Goal: Transaction & Acquisition: Purchase product/service

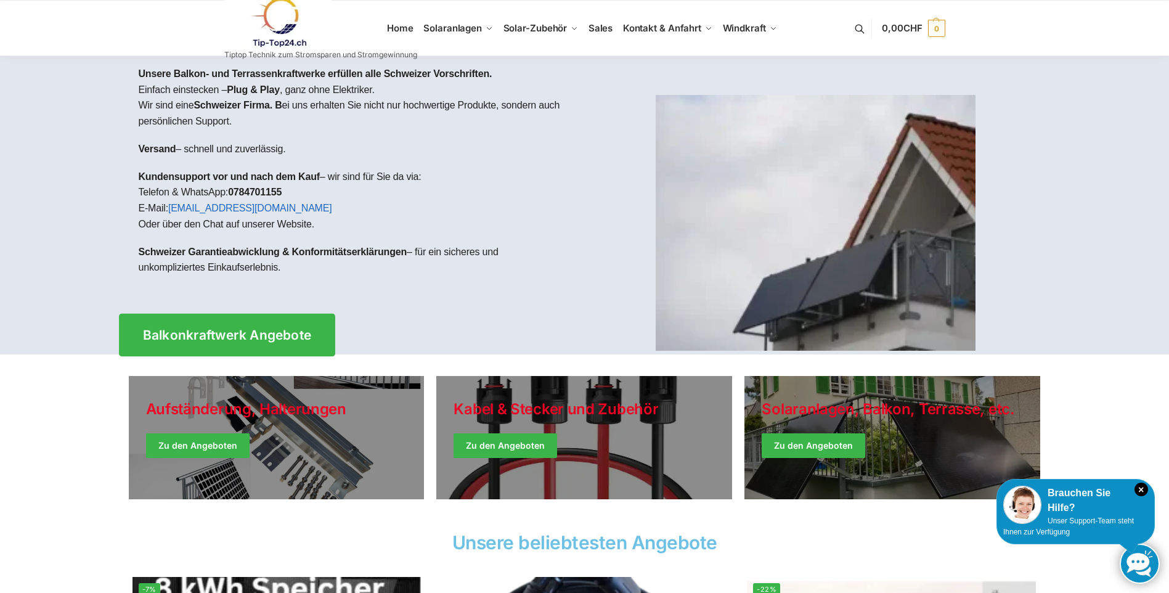
click at [219, 335] on span "Balkonkraftwerk Angebote" at bounding box center [226, 334] width 169 height 13
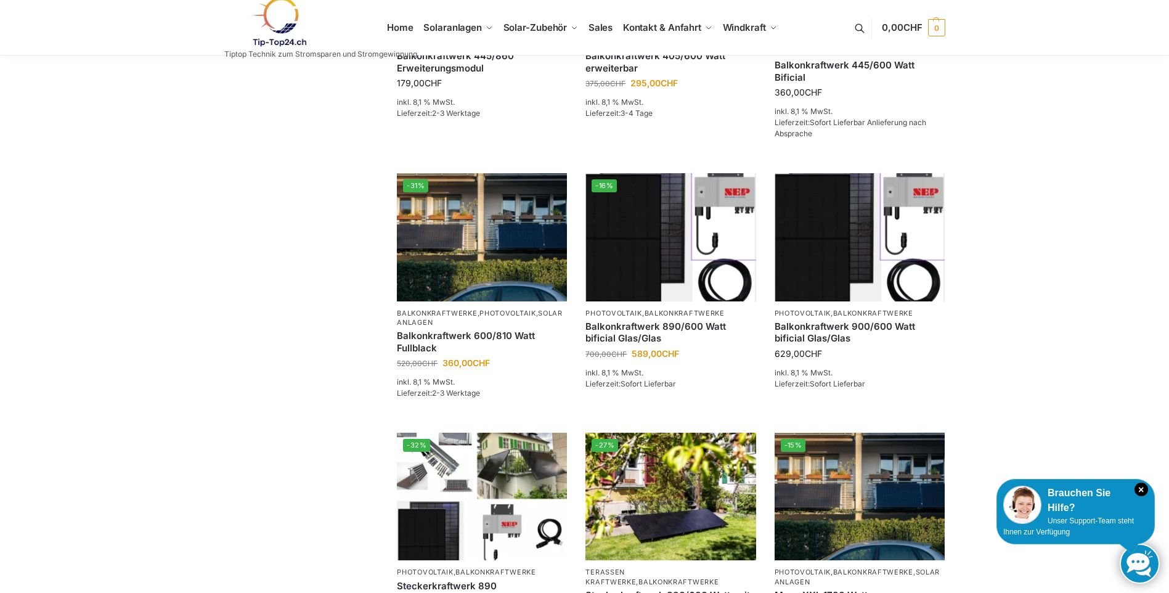
scroll to position [616, 0]
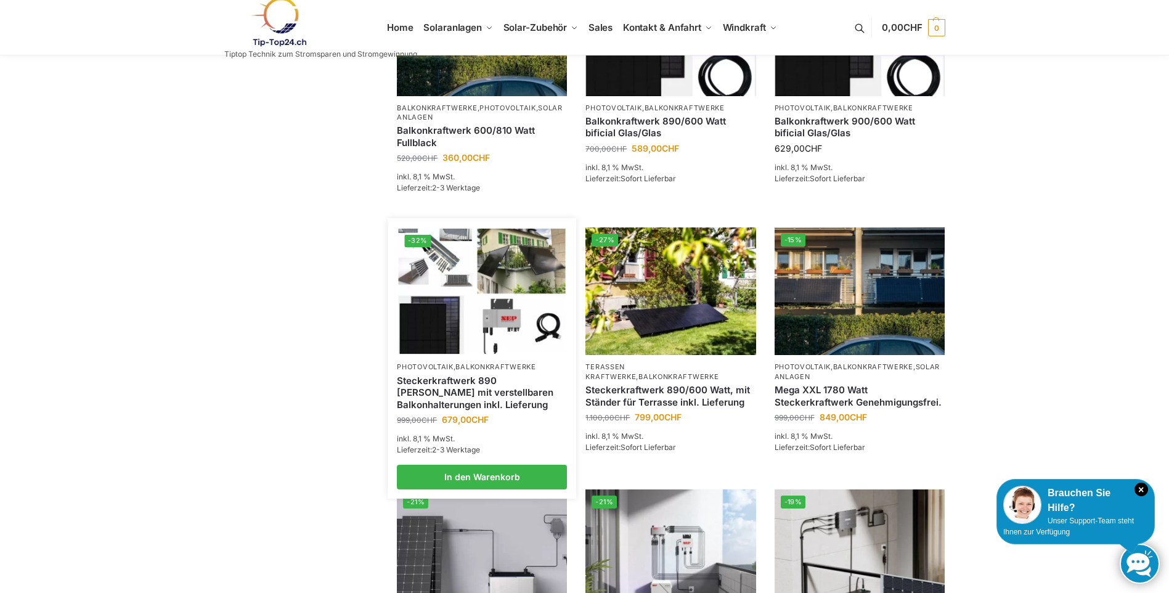
click at [436, 392] on link "Steckerkraftwerk 890 Watt mit verstellbaren Balkonhalterungen inkl. Lieferung" at bounding box center [482, 393] width 170 height 36
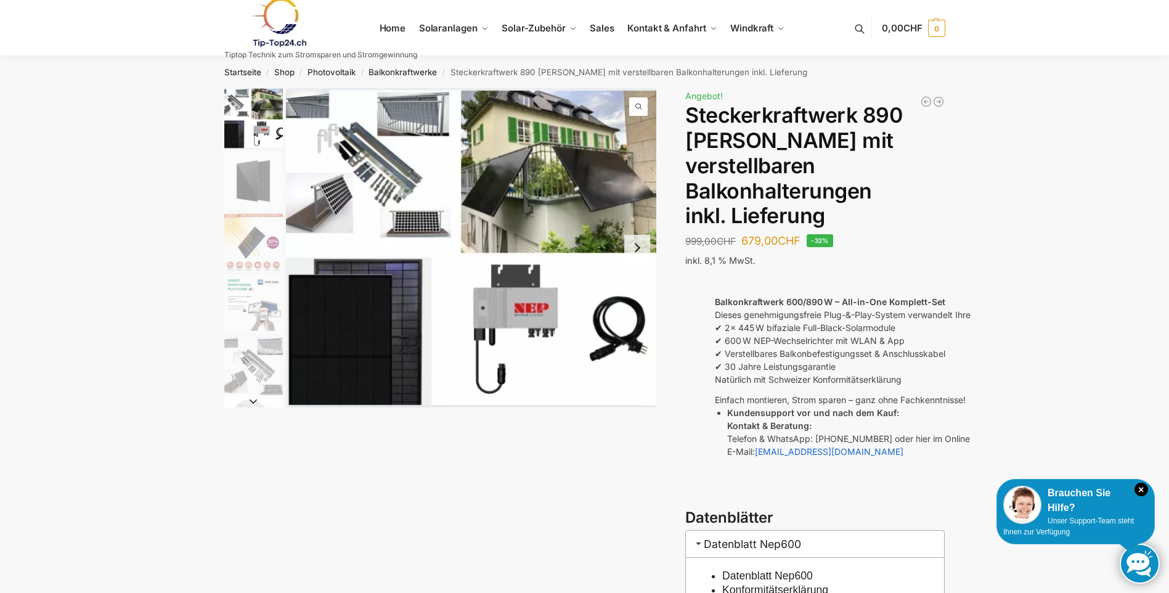
scroll to position [205, 0]
